Goal: Complete application form

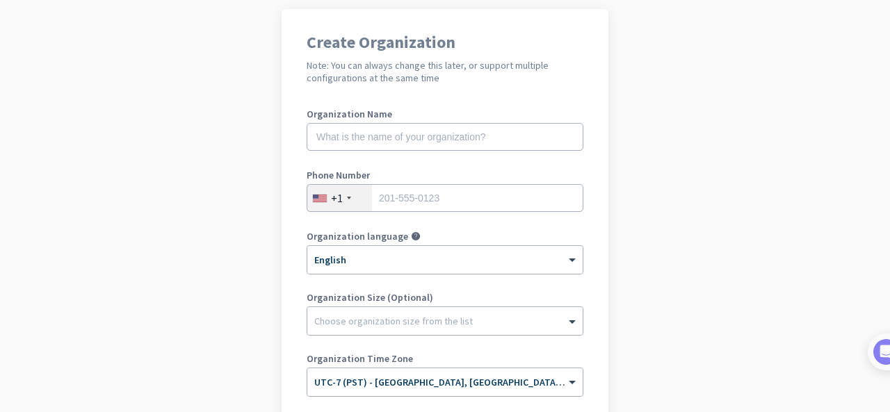
scroll to position [102, 0]
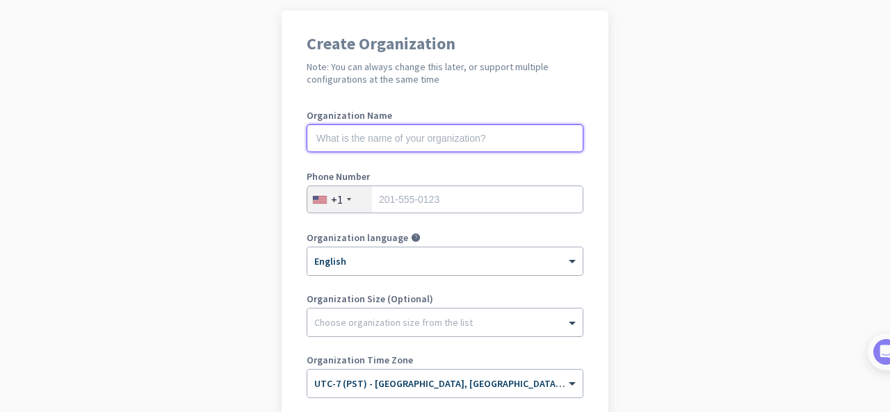
click at [490, 137] on input "text" at bounding box center [445, 138] width 277 height 28
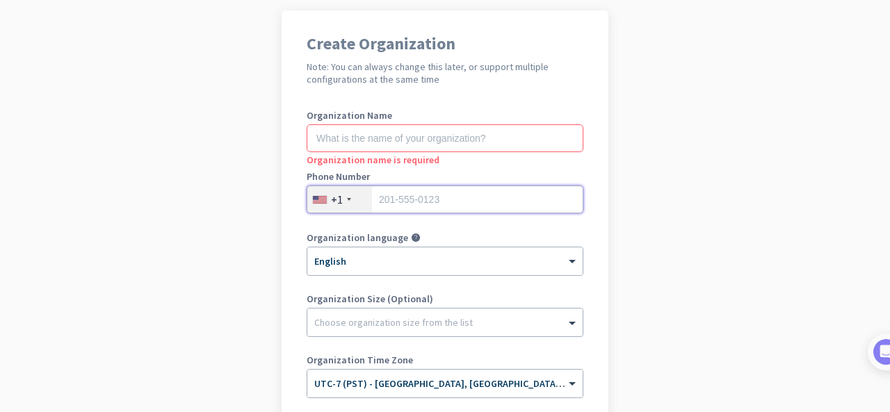
click at [483, 190] on input "tel" at bounding box center [445, 200] width 277 height 28
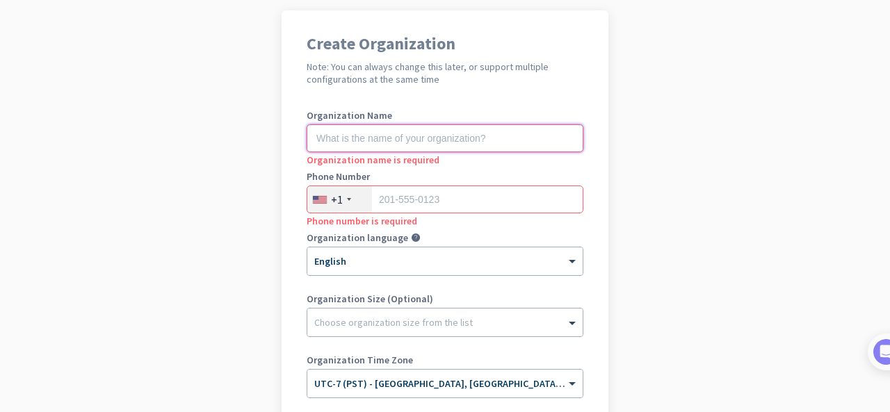
click at [482, 136] on input "text" at bounding box center [445, 138] width 277 height 28
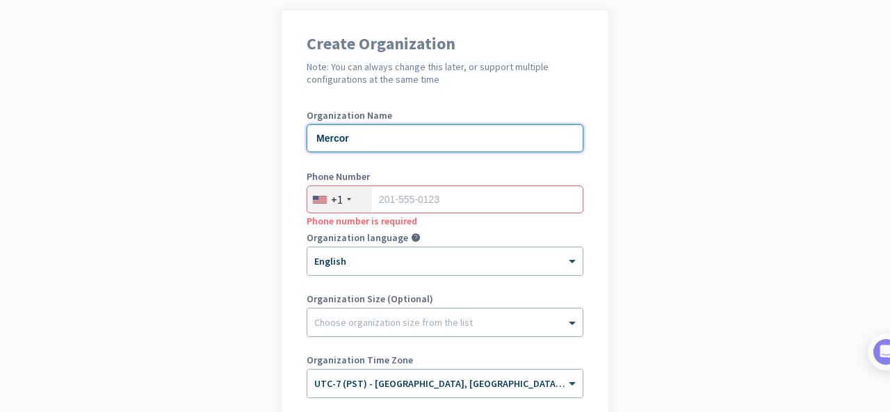
type input "Mercor"
drag, startPoint x: 472, startPoint y: 184, endPoint x: 466, endPoint y: 199, distance: 15.6
click at [466, 199] on div "Phone Number +1 Phone number is required" at bounding box center [445, 200] width 277 height 56
click at [466, 199] on input "tel" at bounding box center [445, 200] width 277 height 28
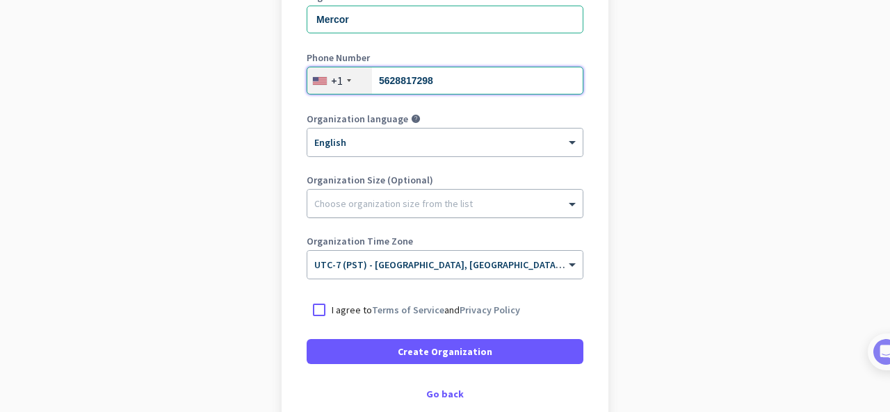
scroll to position [222, 0]
type input "5628817298"
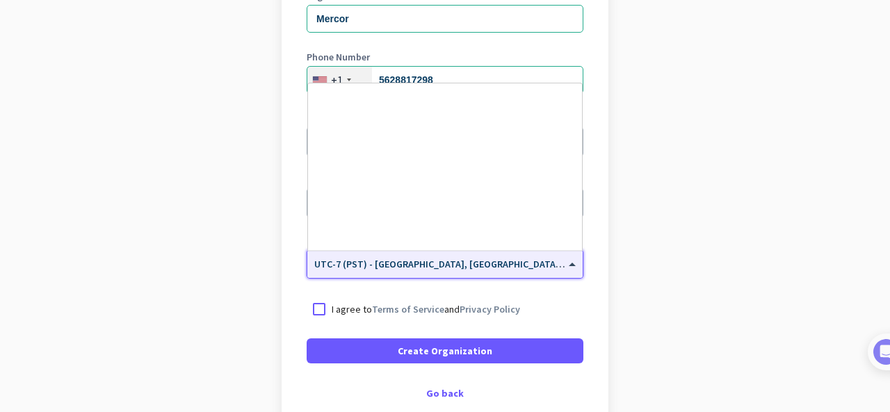
click at [519, 268] on span "UTC-7 (PST) - [GEOGRAPHIC_DATA], [GEOGRAPHIC_DATA], [GEOGRAPHIC_DATA][PERSON_NA…" at bounding box center [566, 264] width 504 height 13
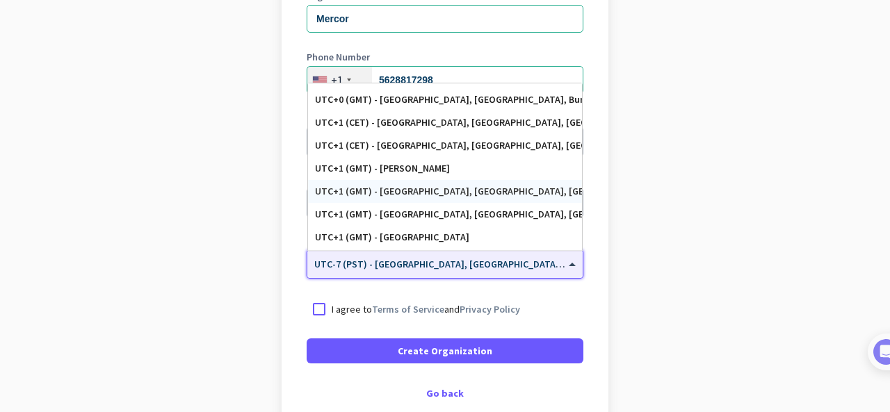
scroll to position [2543, 0]
click at [529, 191] on div "UTC+1 (GMT) - [GEOGRAPHIC_DATA], [GEOGRAPHIC_DATA], [GEOGRAPHIC_DATA], [GEOGRAP…" at bounding box center [445, 191] width 260 height 12
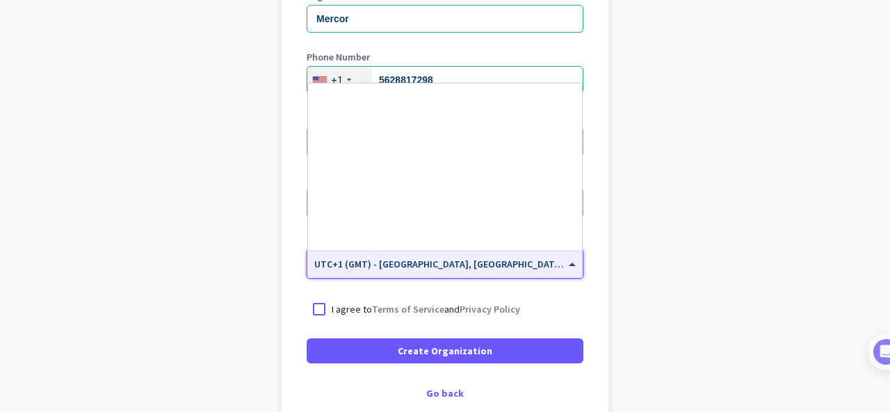
click at [481, 264] on input "text" at bounding box center [431, 260] width 234 height 10
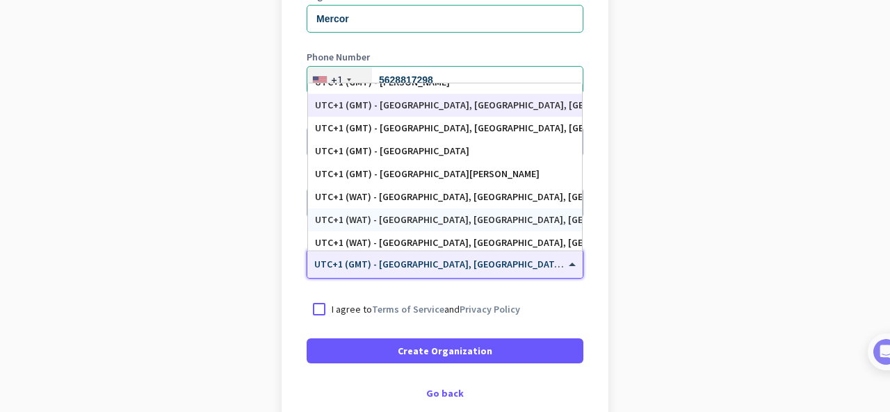
scroll to position [2624, 0]
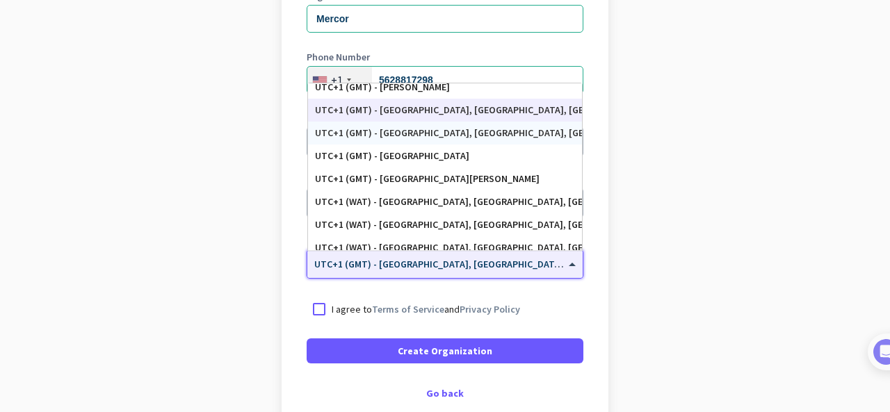
click at [512, 138] on div "UTC+1 (GMT) - [GEOGRAPHIC_DATA], [GEOGRAPHIC_DATA], [GEOGRAPHIC_DATA], [GEOGRAP…" at bounding box center [445, 133] width 260 height 12
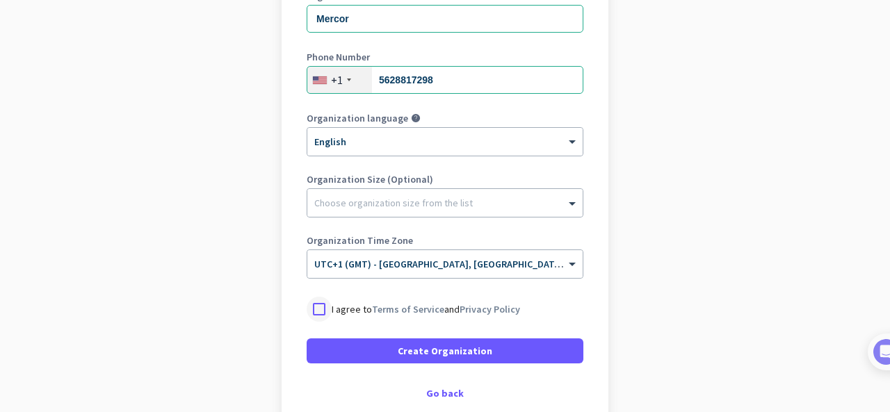
click at [321, 313] on div at bounding box center [319, 309] width 25 height 25
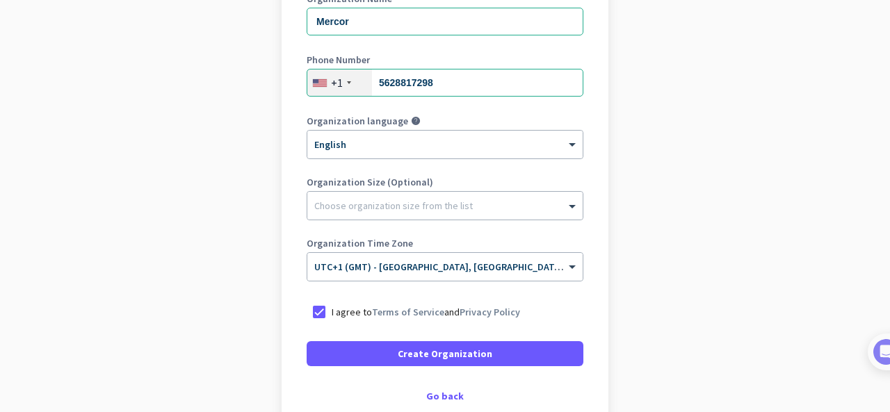
scroll to position [221, 0]
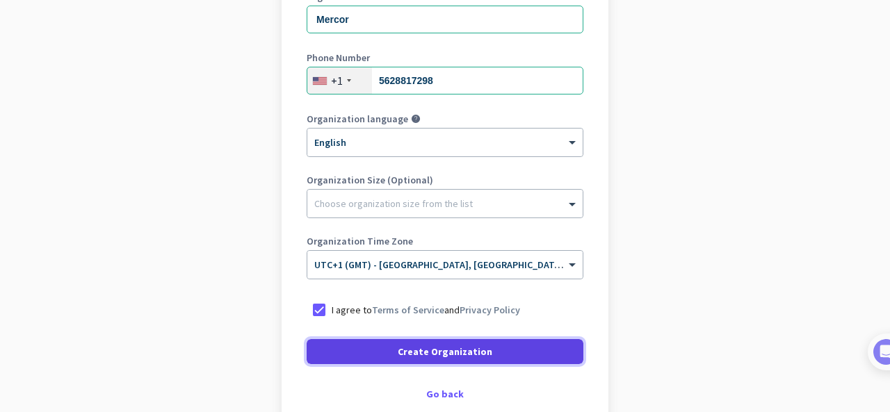
click at [389, 355] on span at bounding box center [445, 351] width 277 height 33
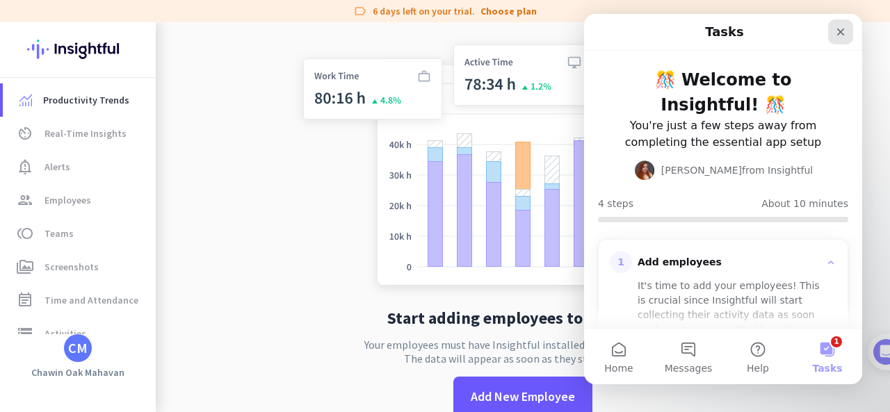
click at [843, 35] on icon "Close" at bounding box center [840, 31] width 11 height 11
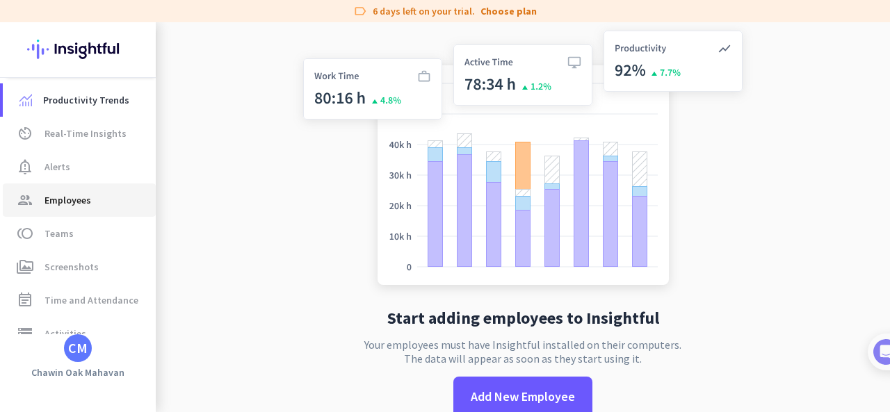
scroll to position [121, 0]
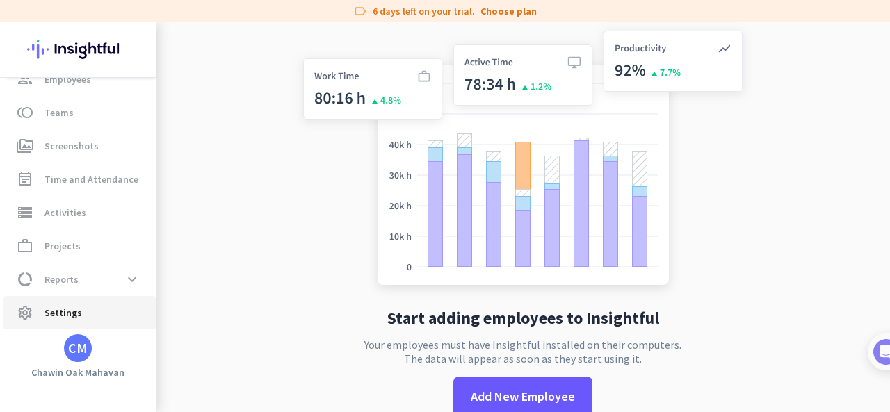
click at [58, 321] on link "settings Settings" at bounding box center [79, 312] width 153 height 33
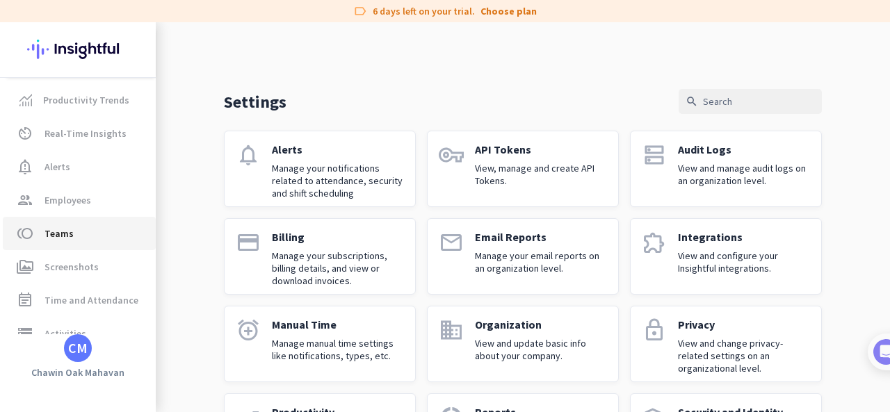
scroll to position [121, 0]
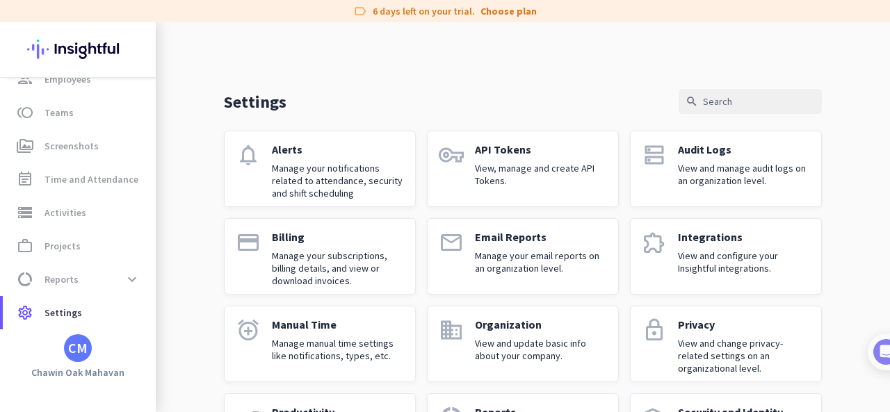
click at [80, 359] on div "CM" at bounding box center [78, 349] width 28 height 28
click at [122, 328] on span "Sign out" at bounding box center [152, 322] width 84 height 13
